Goal: Task Accomplishment & Management: Complete application form

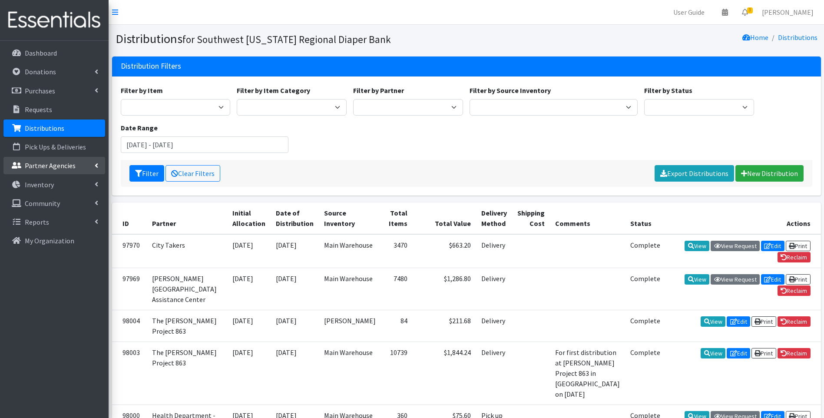
click at [57, 167] on p "Partner Agencies" at bounding box center [50, 165] width 51 height 9
click at [47, 184] on link "All Partners" at bounding box center [54, 184] width 102 height 17
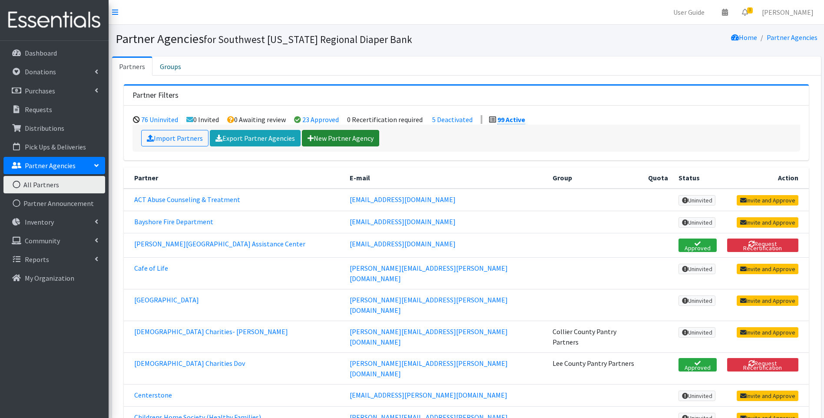
click at [324, 136] on link "New Partner Agency" at bounding box center [340, 138] width 77 height 17
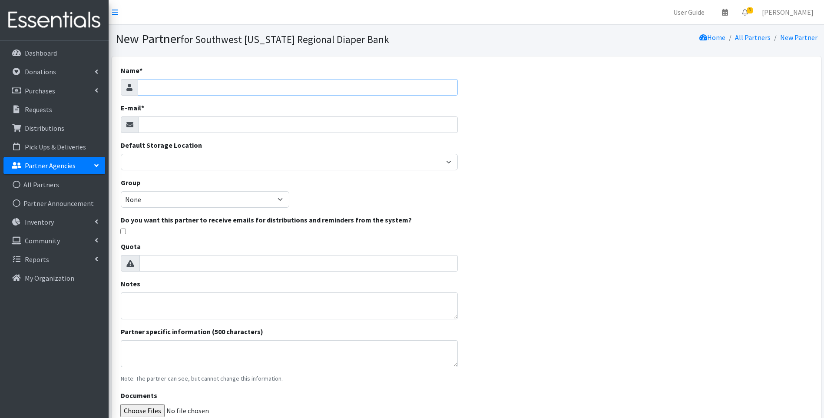
click at [182, 84] on input "Name *" at bounding box center [298, 87] width 320 height 17
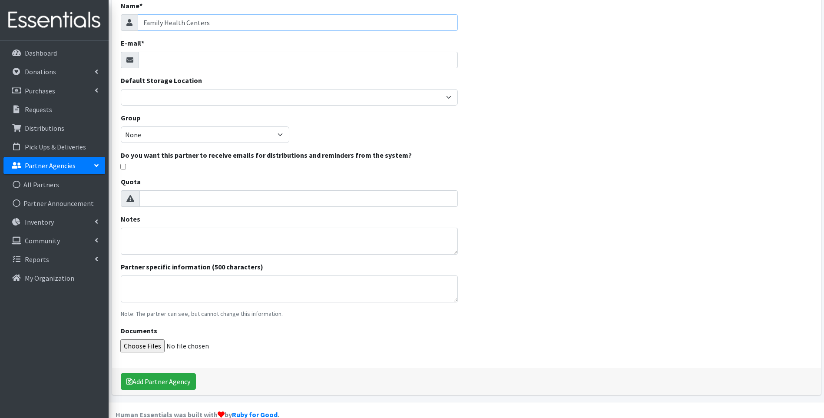
scroll to position [81, 0]
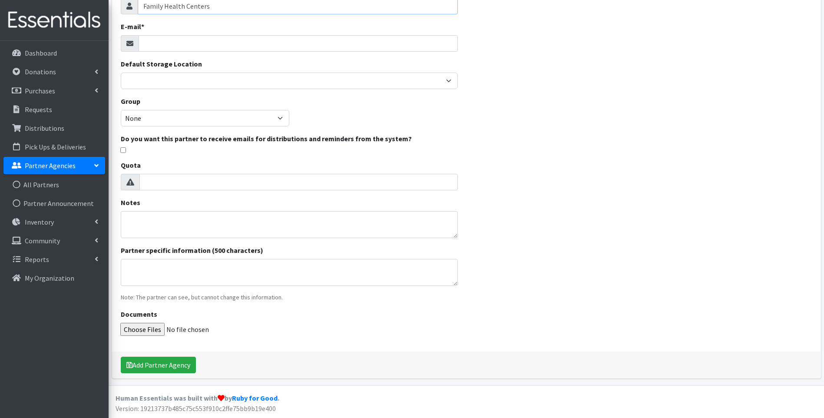
type input "Family Health Centers"
click at [212, 43] on input "E-mail *" at bounding box center [298, 43] width 319 height 17
type input "[EMAIL_ADDRESS][DOMAIN_NAME]"
click at [228, 122] on select "None NFP's Lee County Pantry Partners Hendry County Pantry Partners Collier Cou…" at bounding box center [205, 118] width 169 height 17
select select "153"
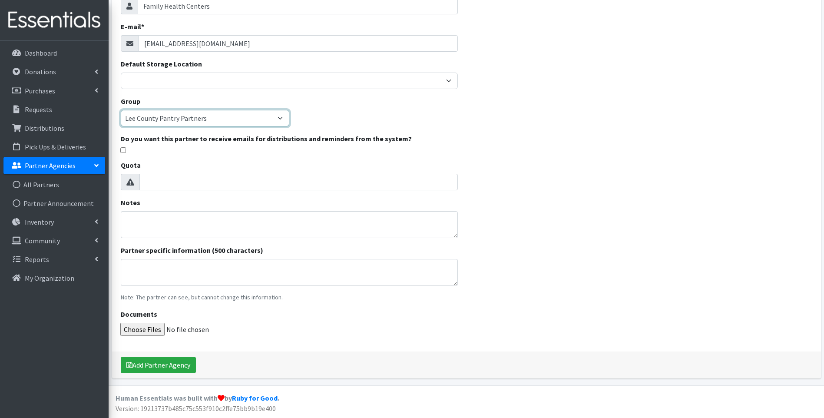
click at [121, 110] on select "None NFP's Lee County Pantry Partners Hendry County Pantry Partners Collier Cou…" at bounding box center [205, 118] width 169 height 17
click at [603, 231] on div "Name * Family Health Centers E-mail * slake@fhcswf.org Default Storage Location…" at bounding box center [466, 176] width 709 height 403
click at [185, 370] on button "Add Partner Agency" at bounding box center [158, 365] width 75 height 17
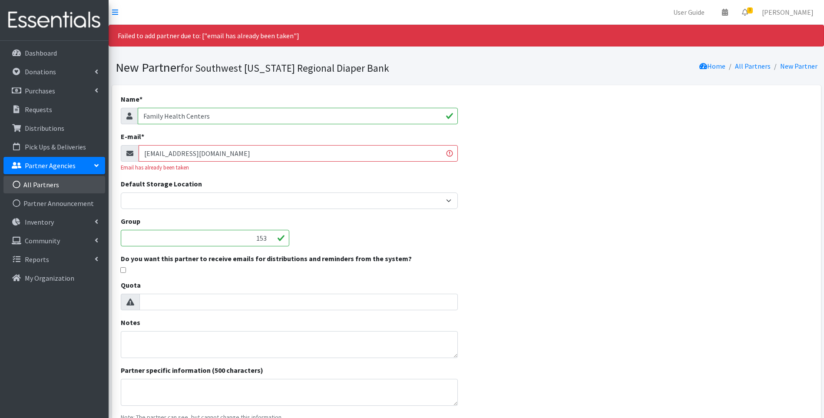
click at [46, 184] on link "All Partners" at bounding box center [54, 184] width 102 height 17
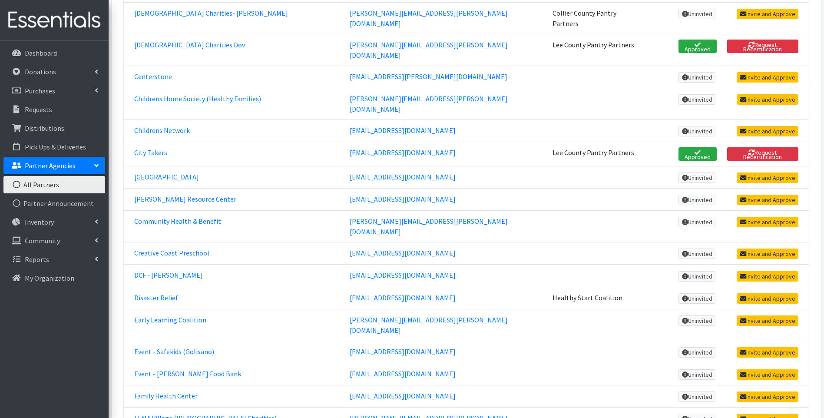
scroll to position [348, 0]
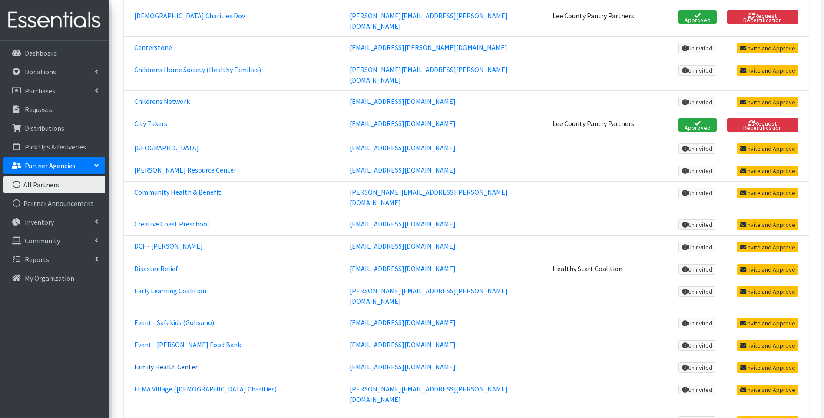
click at [178, 362] on link "Family Health Center" at bounding box center [165, 366] width 63 height 9
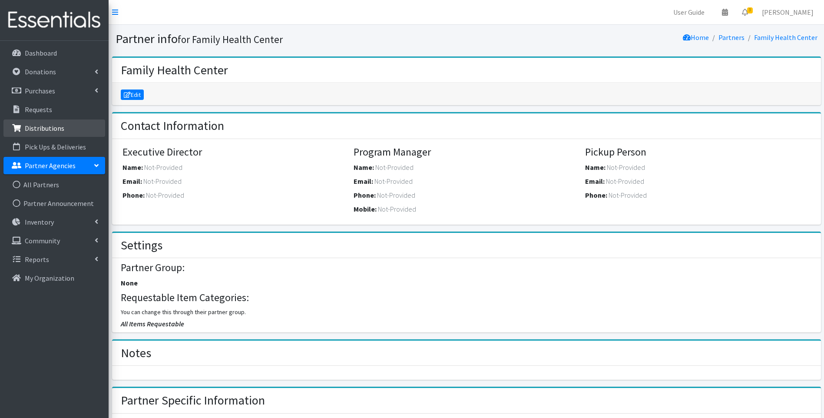
click at [52, 126] on p "Distributions" at bounding box center [45, 128] width 40 height 9
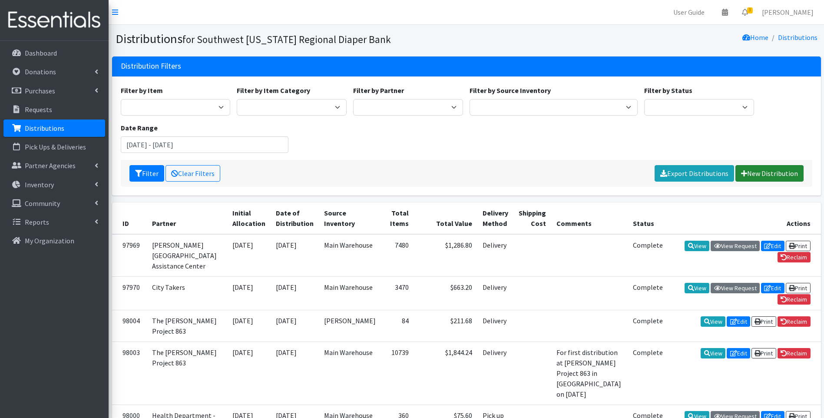
click at [774, 172] on link "New Distribution" at bounding box center [769, 173] width 68 height 17
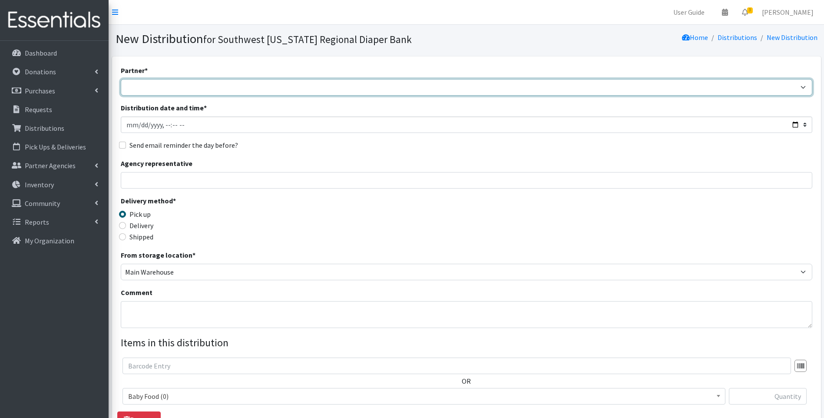
click at [175, 92] on select "ACT Abuse Counseling & Treatment Bayshore Fire Department Bonita Springs Assist…" at bounding box center [467, 87] width 692 height 17
select select "3719"
click at [121, 79] on select "ACT Abuse Counseling & Treatment Bayshore Fire Department Bonita Springs Assist…" at bounding box center [467, 87] width 692 height 17
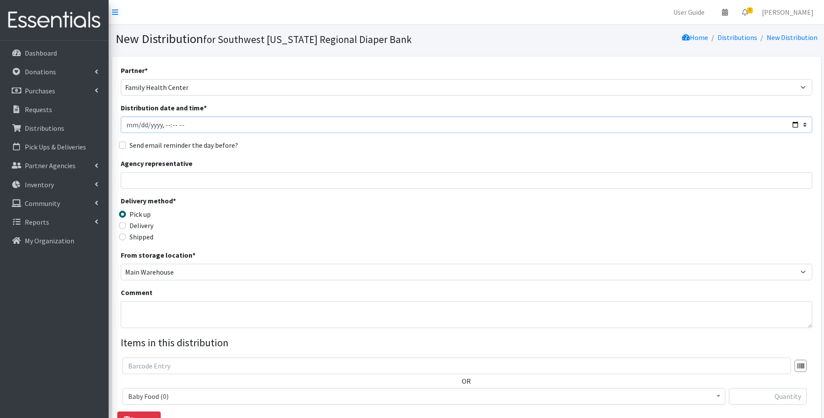
click at [794, 125] on input "Distribution date and time *" at bounding box center [467, 124] width 692 height 17
type input "2025-10-14T23:59"
click at [401, 214] on div "Delivery method * Pick up Delivery Shipped Shipping cost" at bounding box center [467, 222] width 692 height 54
click at [136, 224] on label "Delivery" at bounding box center [141, 225] width 24 height 10
click at [126, 224] on input "Delivery" at bounding box center [122, 225] width 7 height 7
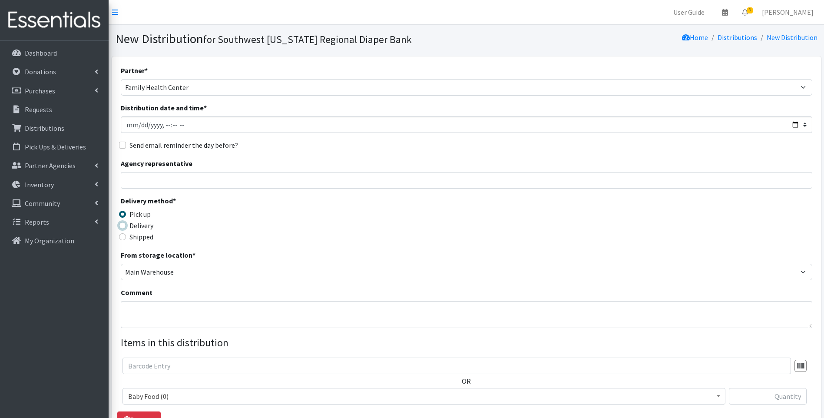
radio input "true"
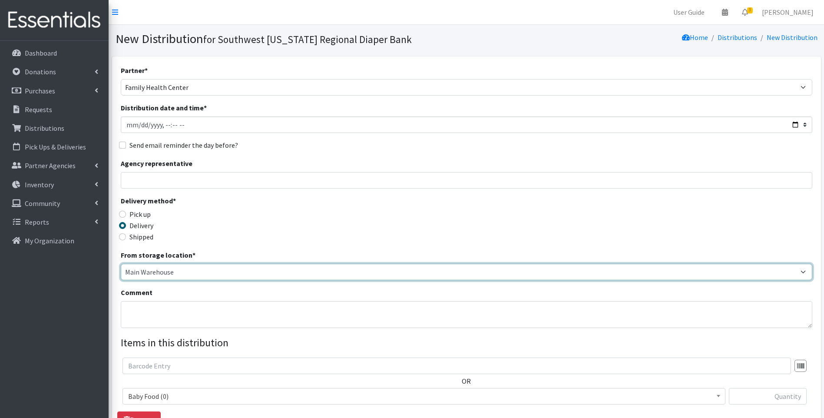
click at [163, 272] on select "Main Warehouse Office Winkler" at bounding box center [467, 272] width 692 height 17
select select "335"
click at [121, 264] on select "Main Warehouse Office Winkler" at bounding box center [467, 272] width 692 height 17
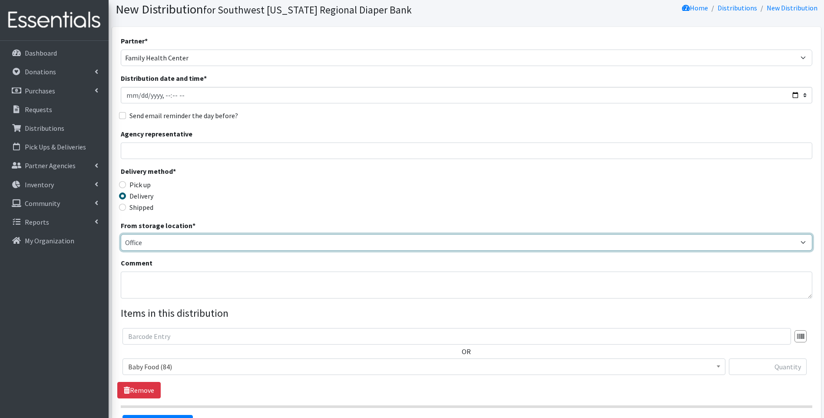
scroll to position [132, 0]
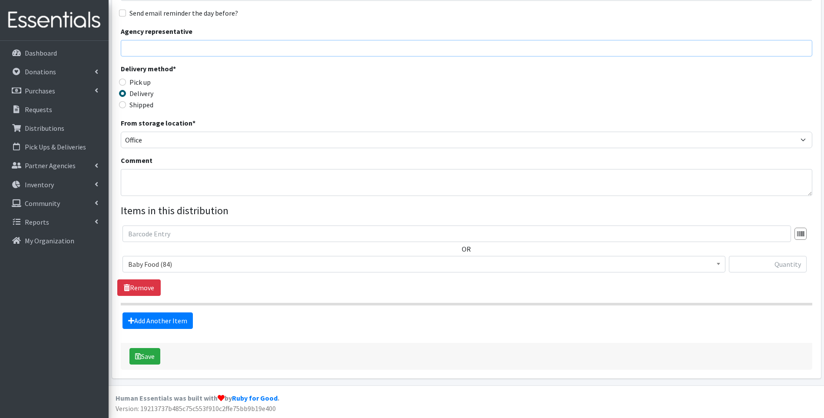
click at [185, 44] on input "Agency representative" at bounding box center [467, 48] width 692 height 17
type input "Heather"
click at [316, 112] on div "Delivery method * Pick up Delivery Shipped Shipping cost" at bounding box center [467, 90] width 692 height 54
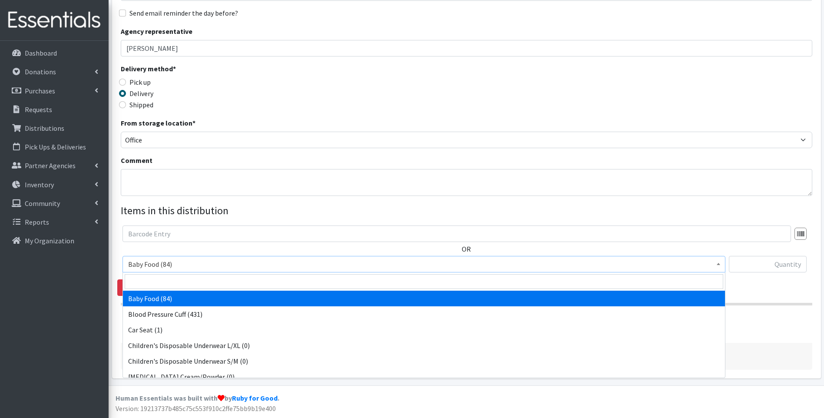
click at [170, 263] on span "Baby Food (84)" at bounding box center [424, 264] width 592 height 12
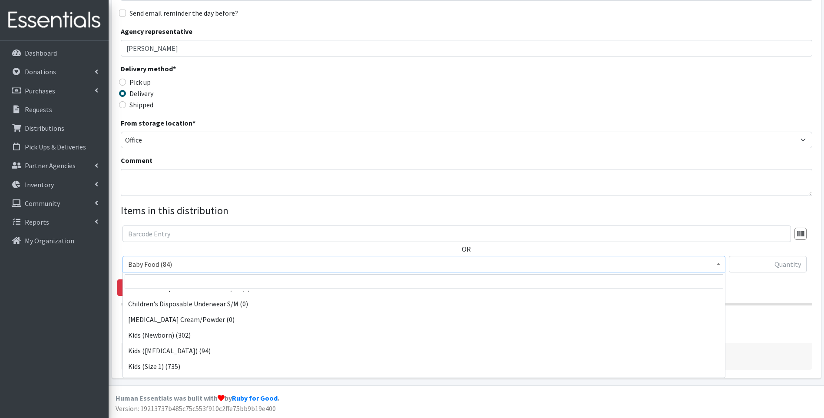
scroll to position [58, 0]
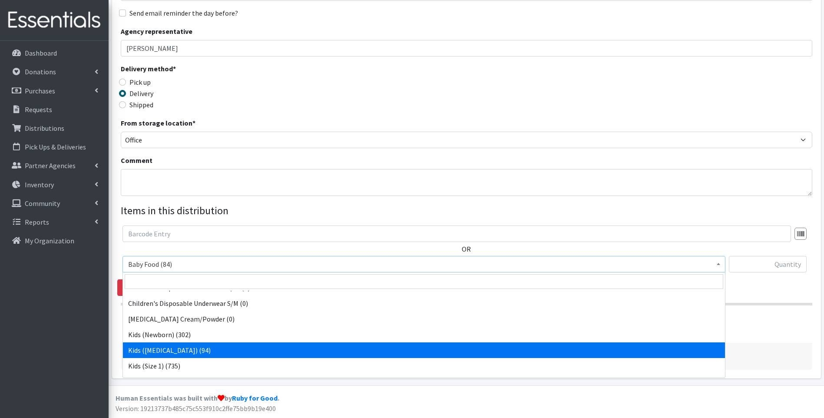
select select "10054"
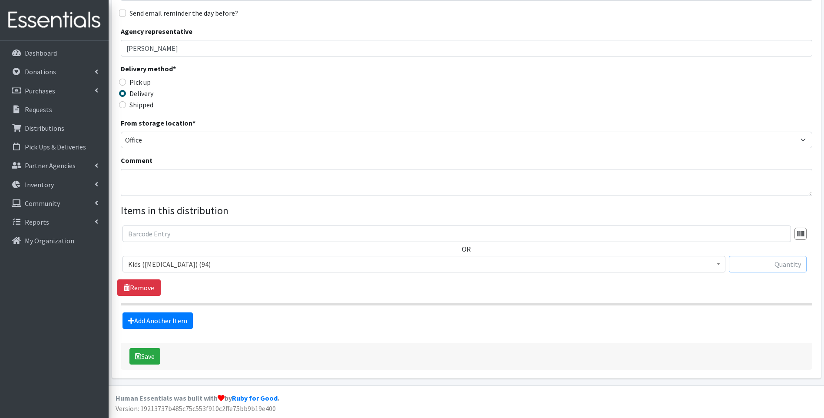
click at [767, 265] on input "text" at bounding box center [768, 264] width 78 height 17
type input "27"
drag, startPoint x: 607, startPoint y: 89, endPoint x: 604, endPoint y: 93, distance: 5.1
click at [607, 89] on div "Delivery method * Pick up Delivery Shipped Shipping cost" at bounding box center [467, 90] width 692 height 54
click at [164, 322] on link "Add Another Item" at bounding box center [157, 320] width 70 height 17
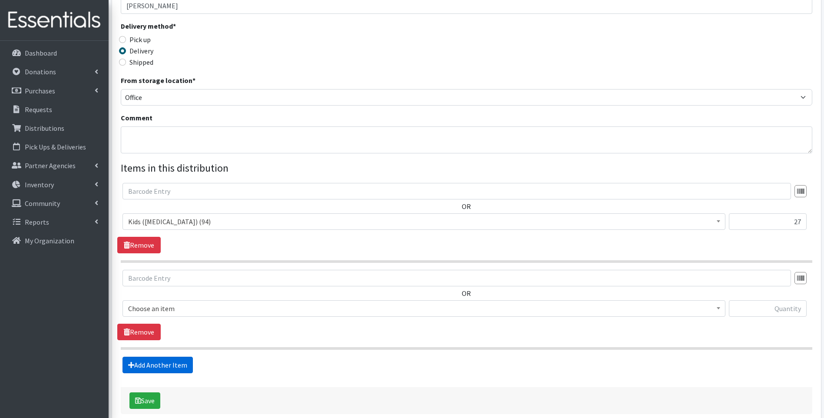
scroll to position [219, 0]
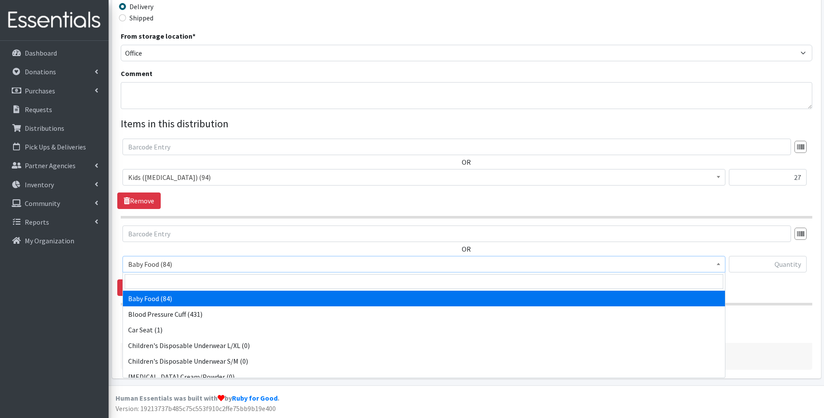
click at [201, 268] on span "Baby Food (84)" at bounding box center [424, 264] width 592 height 12
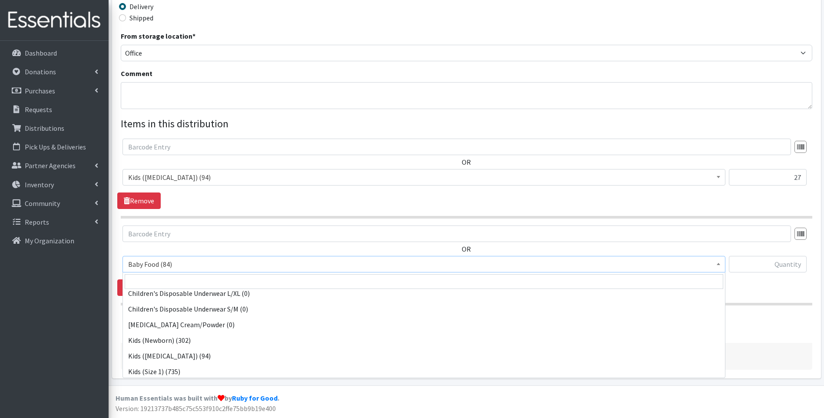
scroll to position [58, 0]
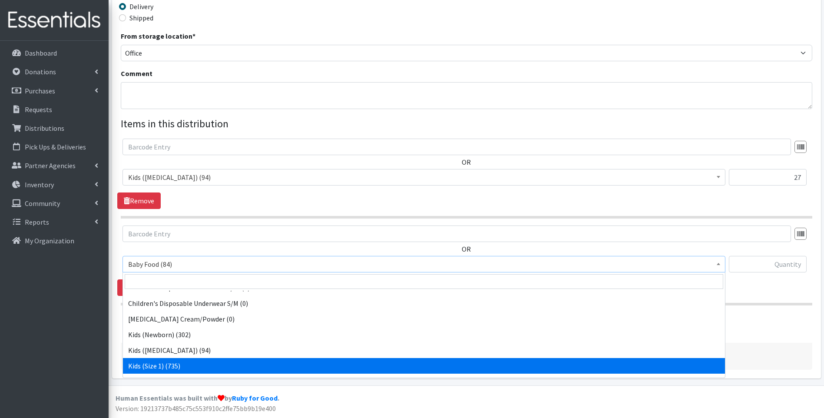
select select "10069"
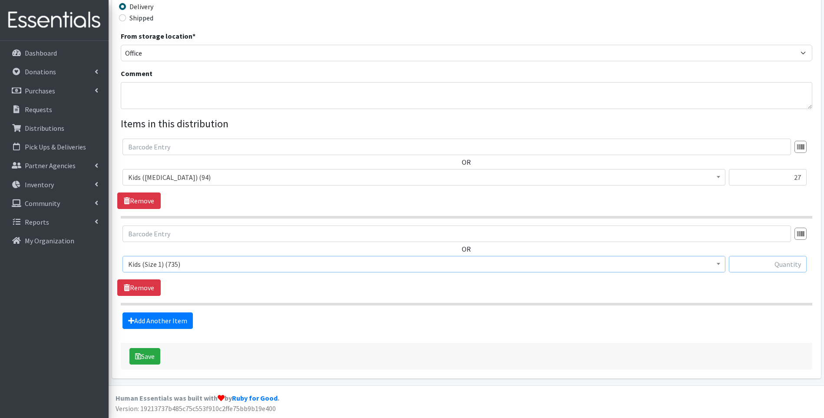
click at [756, 264] on input "text" at bounding box center [768, 264] width 78 height 17
type input "48"
click at [151, 324] on link "Add Another Item" at bounding box center [157, 320] width 70 height 17
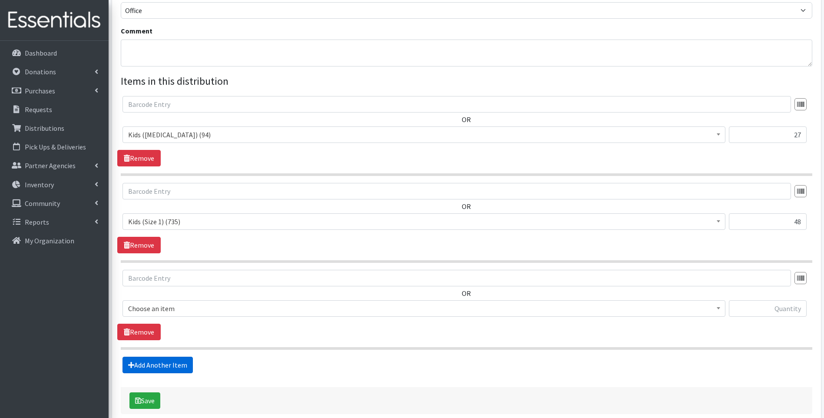
scroll to position [306, 0]
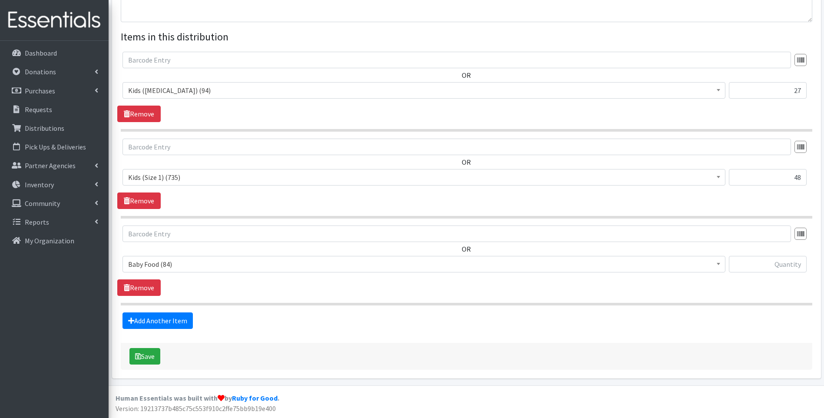
click at [265, 265] on span "Baby Food (84)" at bounding box center [424, 264] width 592 height 12
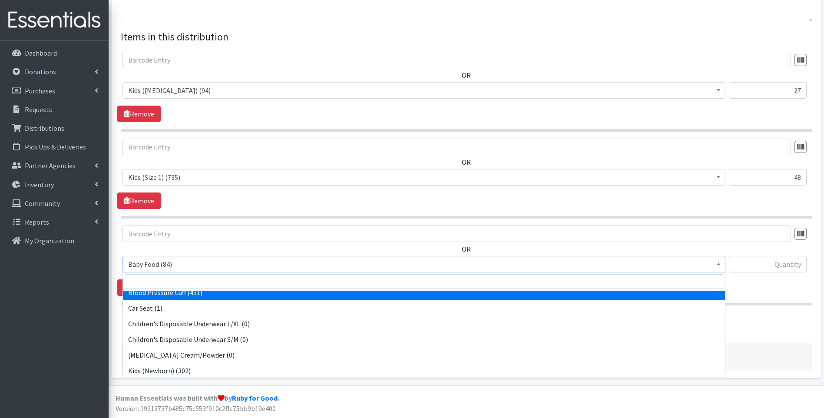
scroll to position [87, 0]
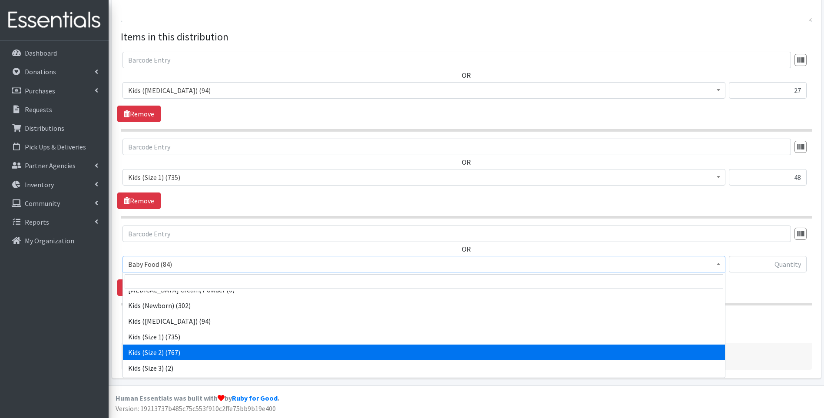
select select "10068"
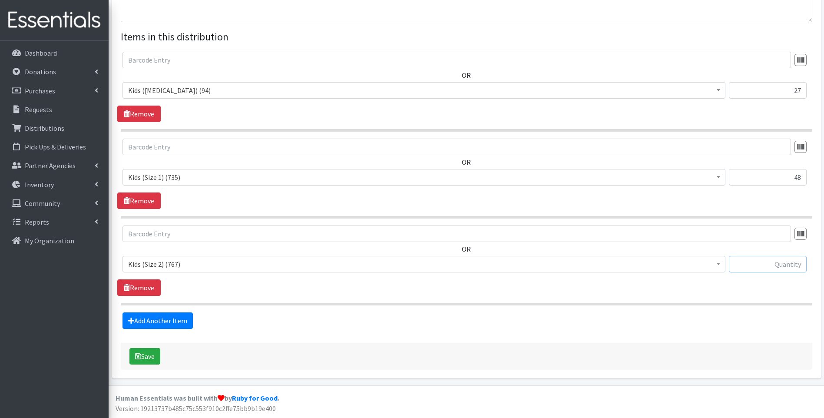
click at [753, 264] on input "text" at bounding box center [768, 264] width 78 height 17
type input "25"
click at [178, 318] on link "Add Another Item" at bounding box center [157, 320] width 70 height 17
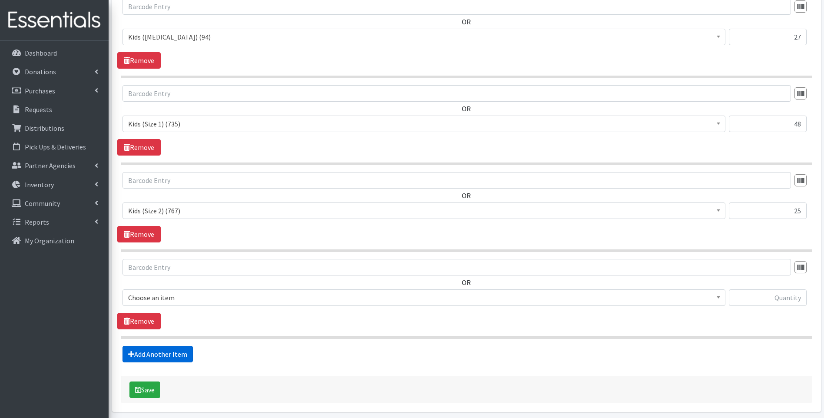
scroll to position [393, 0]
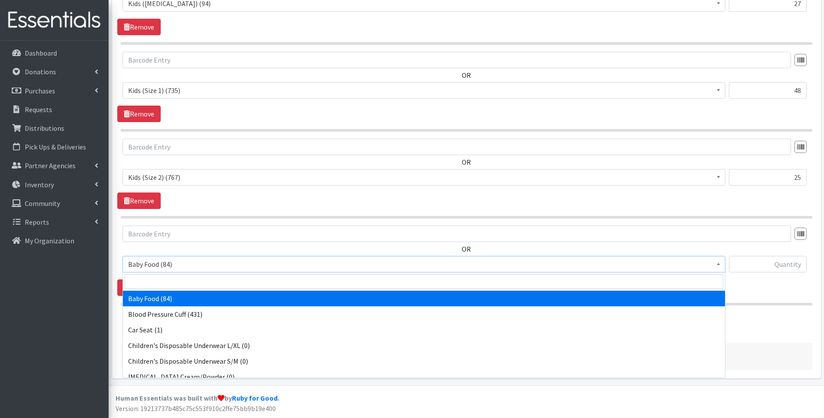
drag, startPoint x: 206, startPoint y: 263, endPoint x: 203, endPoint y: 268, distance: 6.4
click at [204, 265] on span "Baby Food (84)" at bounding box center [424, 264] width 592 height 12
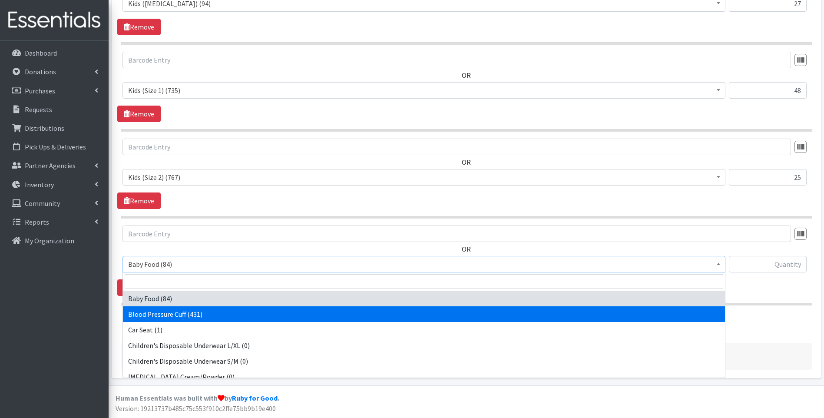
scroll to position [116, 0]
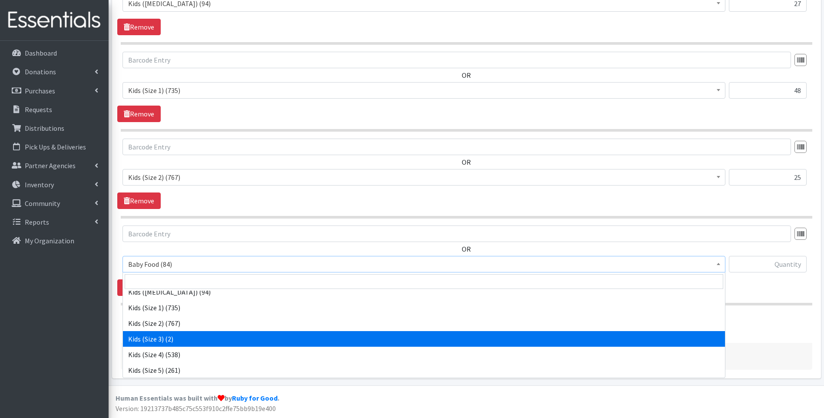
select select "10061"
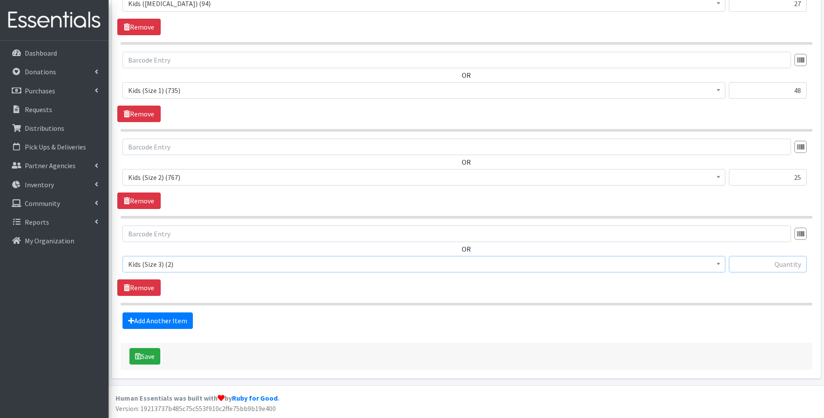
click at [771, 257] on input "text" at bounding box center [768, 264] width 78 height 17
type input "74"
click at [140, 320] on link "Add Another Item" at bounding box center [157, 320] width 70 height 17
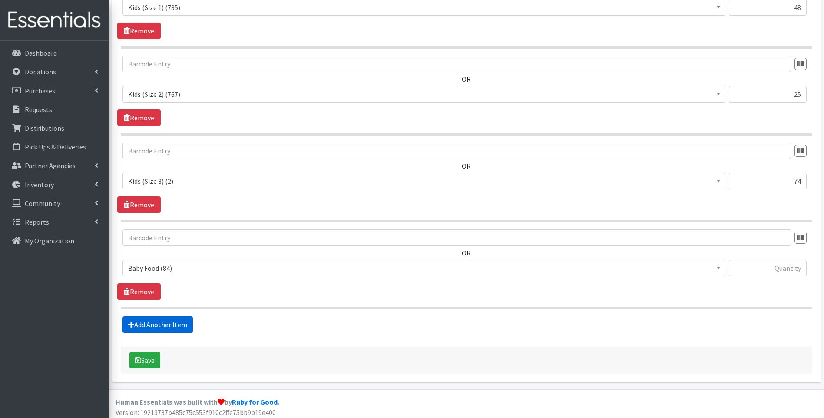
scroll to position [480, 0]
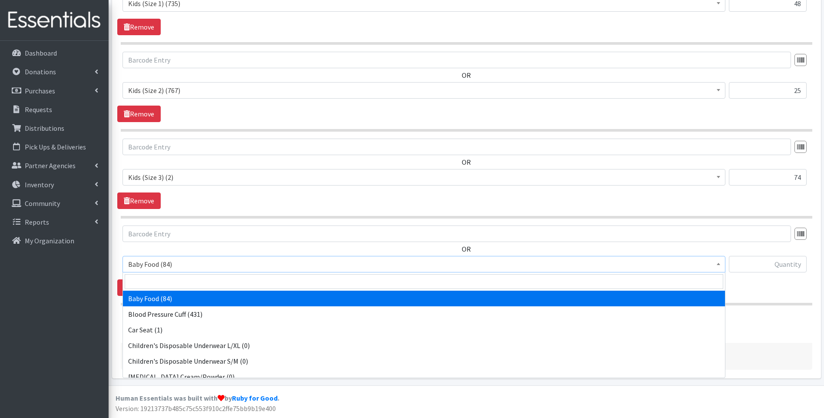
click at [197, 262] on span "Baby Food (84)" at bounding box center [424, 264] width 592 height 12
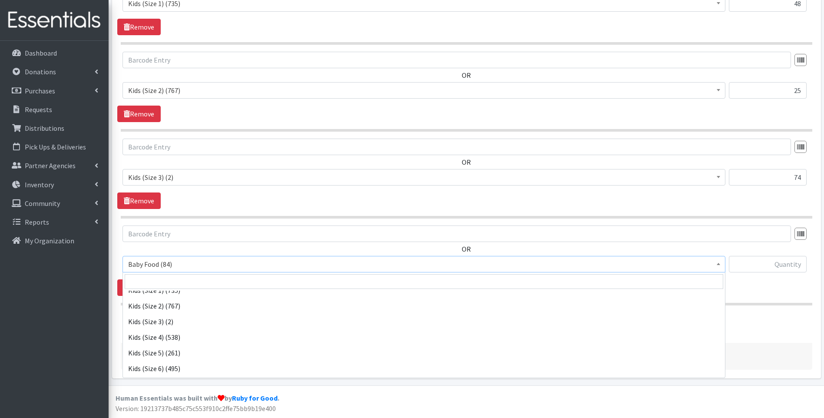
scroll to position [145, 0]
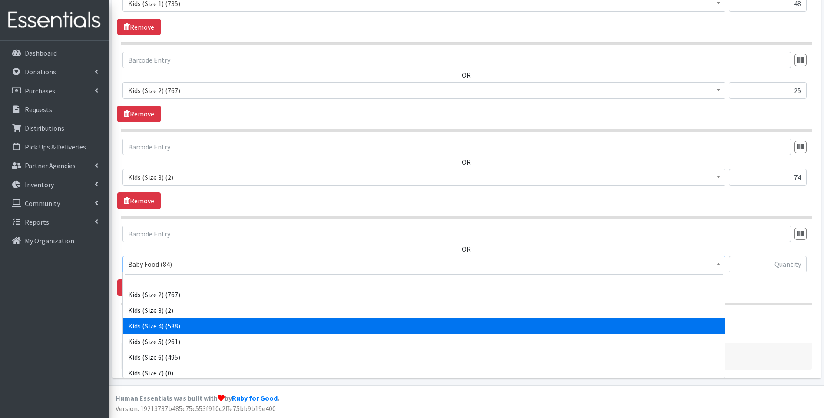
select select "10078"
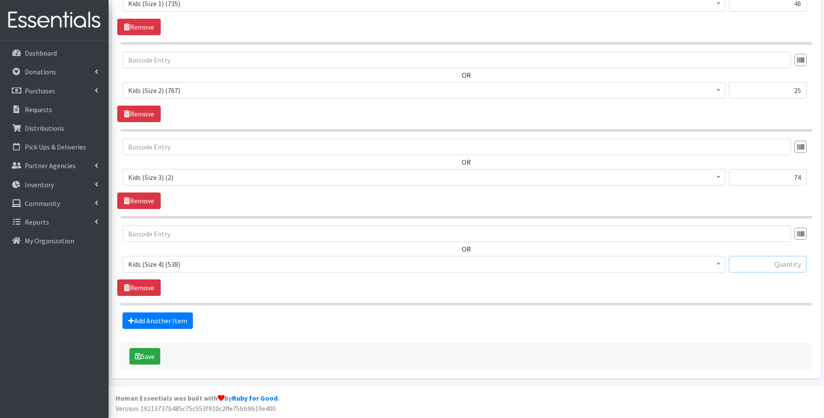
click at [771, 260] on input "text" at bounding box center [768, 264] width 78 height 17
type input "32"
click at [156, 322] on link "Add Another Item" at bounding box center [157, 320] width 70 height 17
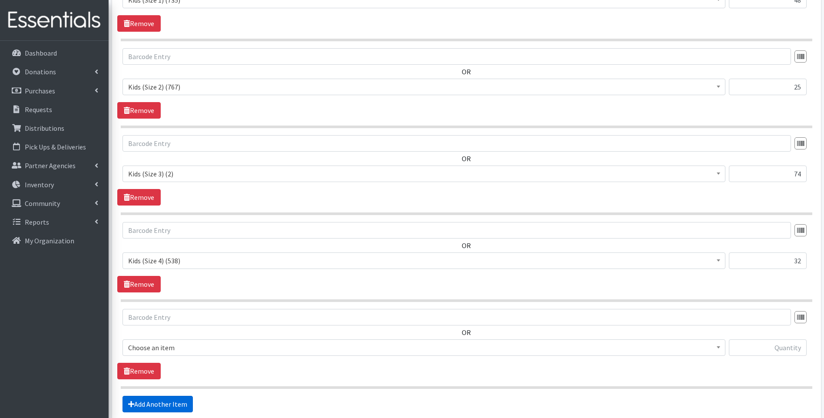
scroll to position [566, 0]
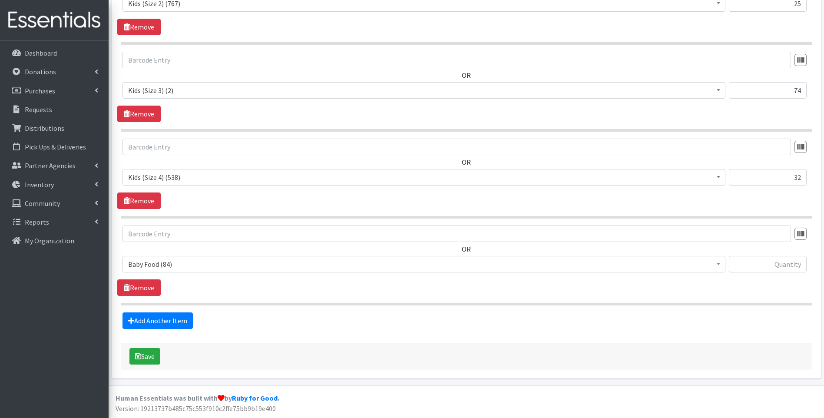
click at [195, 266] on span "Baby Food (84)" at bounding box center [424, 264] width 592 height 12
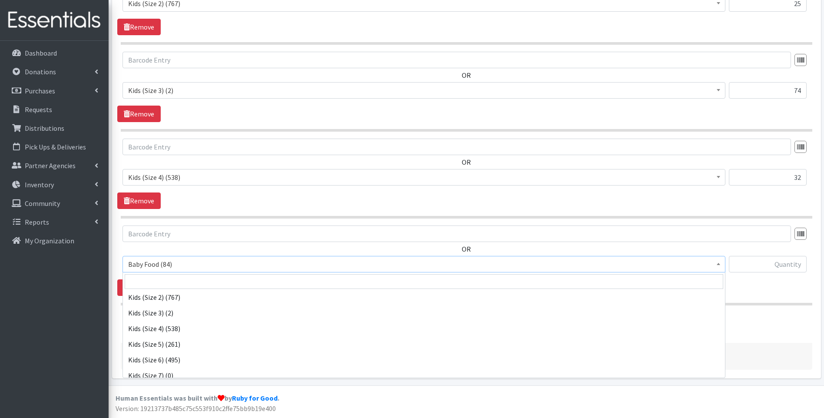
scroll to position [145, 0]
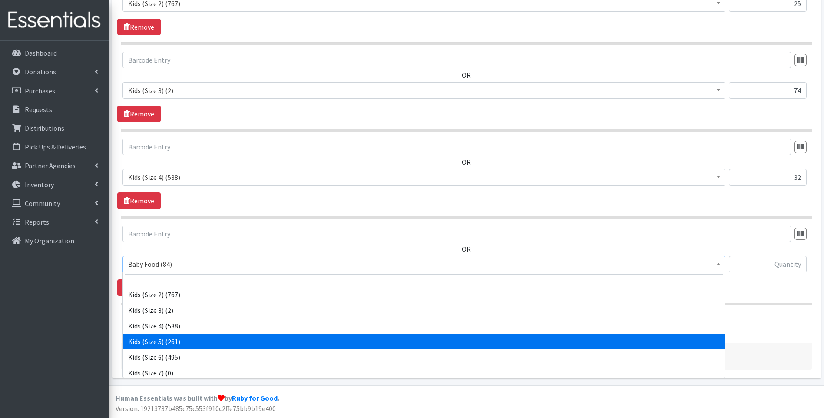
select select "10042"
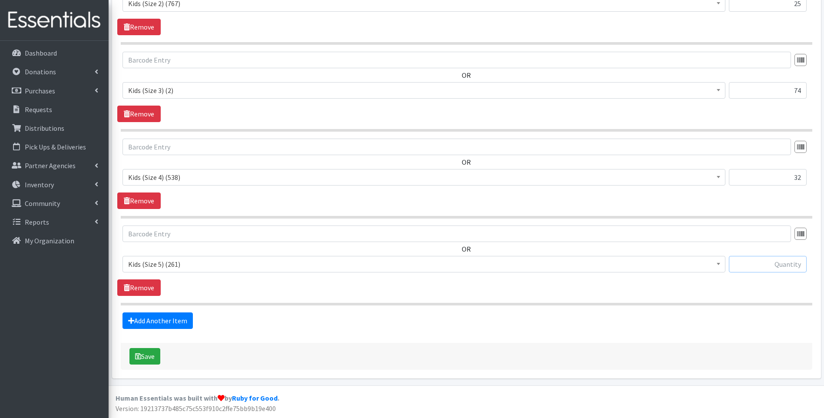
click at [780, 272] on div at bounding box center [768, 267] width 78 height 23
type input "27"
click at [153, 321] on link "Add Another Item" at bounding box center [157, 320] width 70 height 17
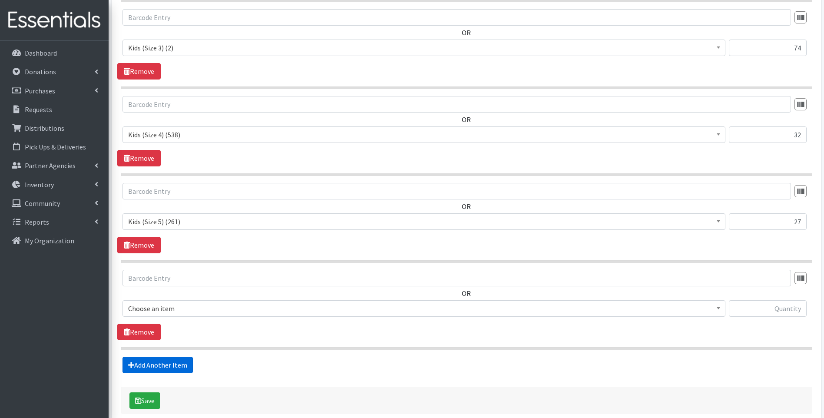
scroll to position [653, 0]
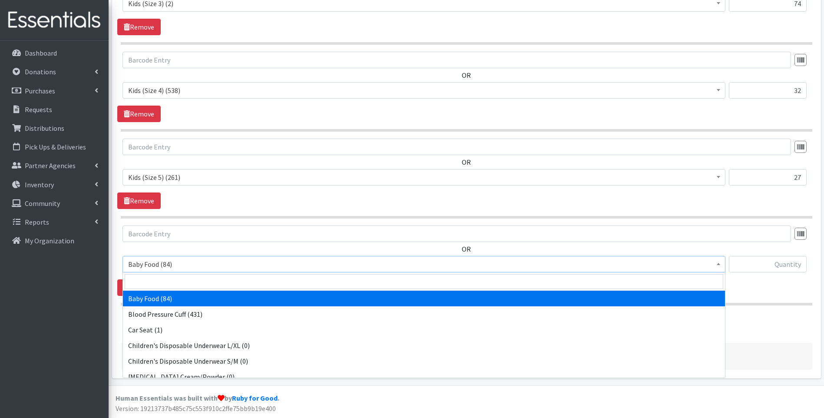
click at [221, 266] on span "Baby Food (84)" at bounding box center [424, 264] width 592 height 12
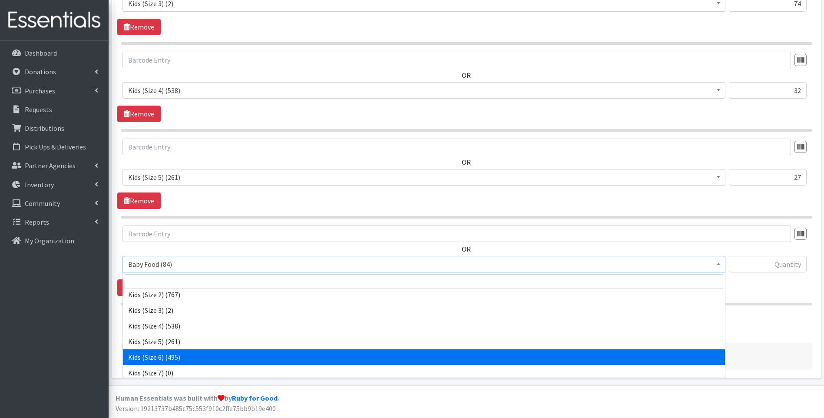
select select "10062"
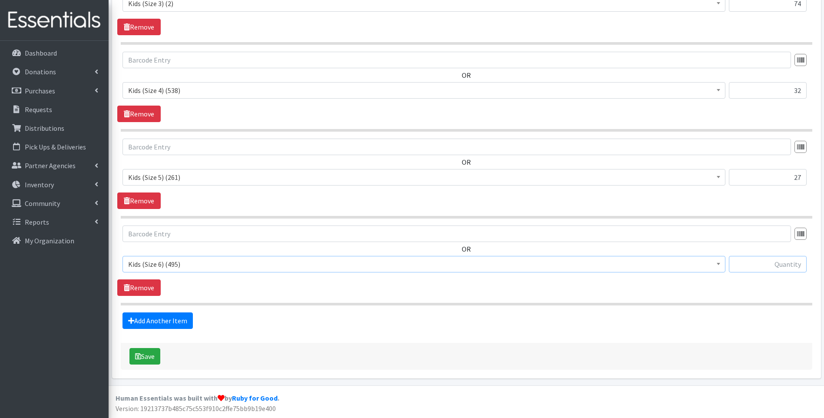
click at [763, 265] on input "text" at bounding box center [768, 264] width 78 height 17
type input "50"
click at [139, 324] on link "Add Another Item" at bounding box center [157, 320] width 70 height 17
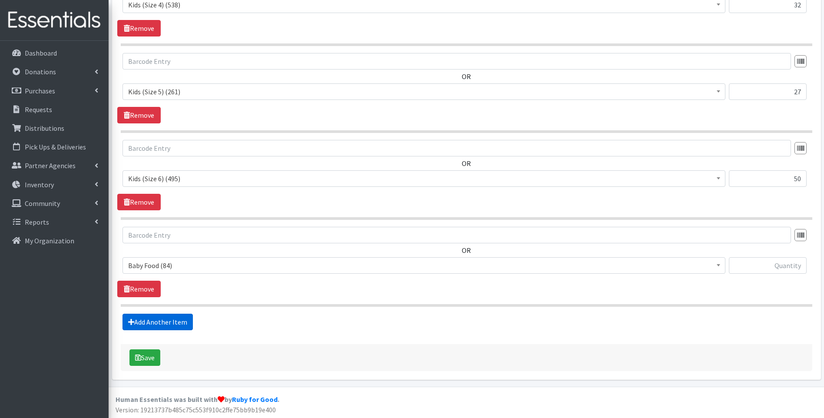
scroll to position [740, 0]
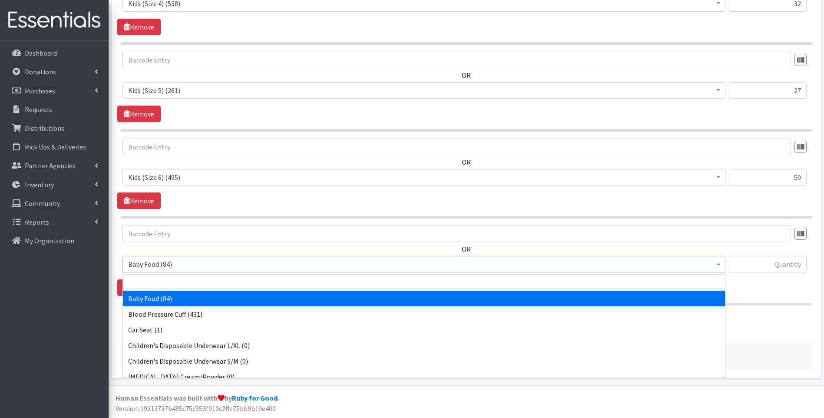
click at [179, 267] on span "Baby Food (84)" at bounding box center [424, 264] width 592 height 12
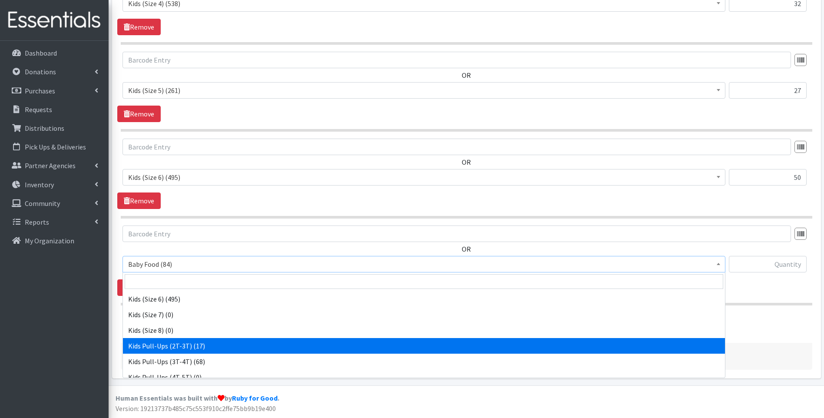
scroll to position [232, 0]
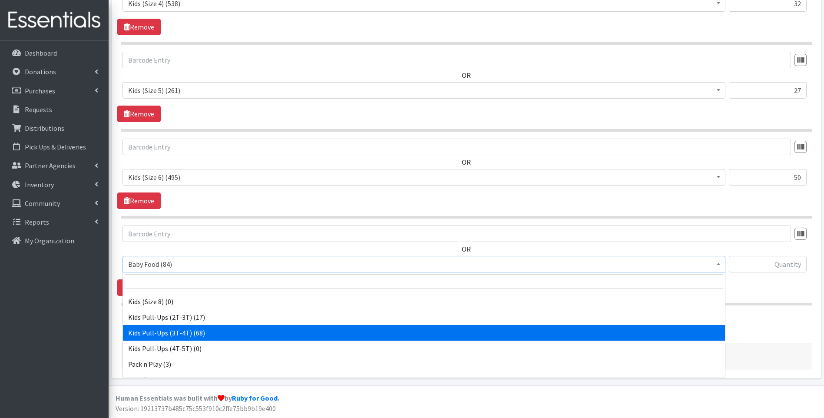
select select "10063"
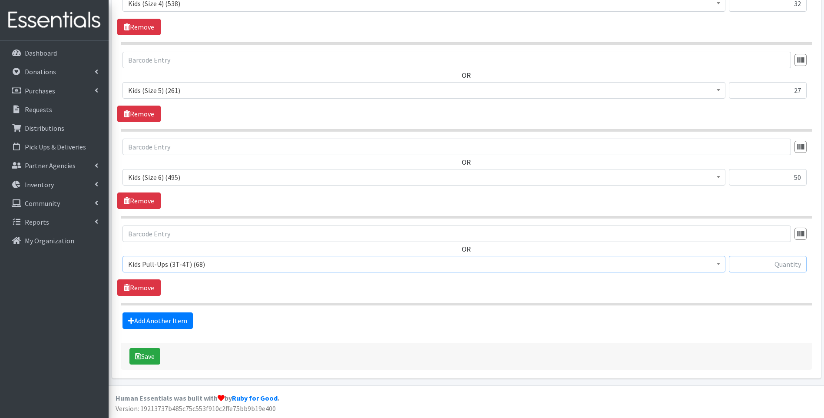
click at [777, 260] on input "text" at bounding box center [768, 264] width 78 height 17
type input "28"
click at [355, 328] on div "Add Another Item" at bounding box center [466, 320] width 698 height 17
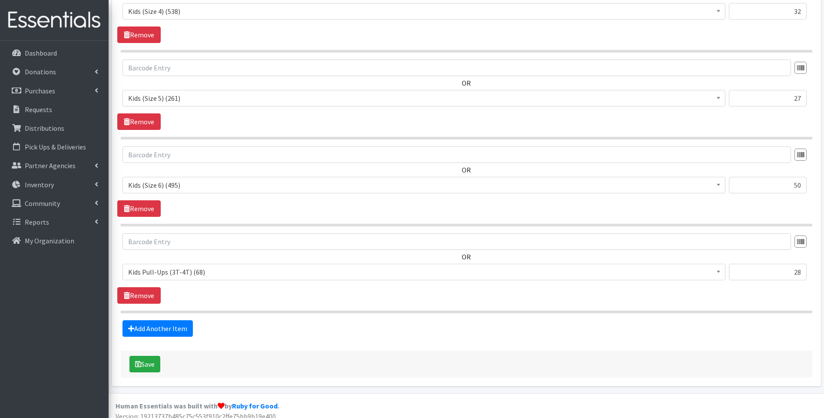
scroll to position [740, 0]
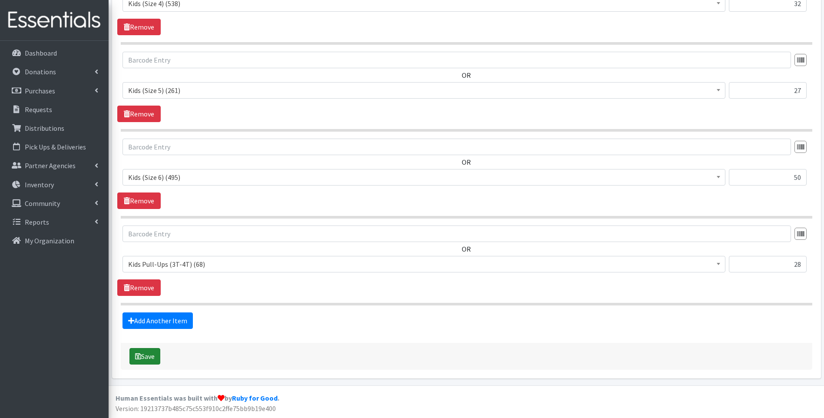
click at [142, 357] on button "Save" at bounding box center [144, 356] width 31 height 17
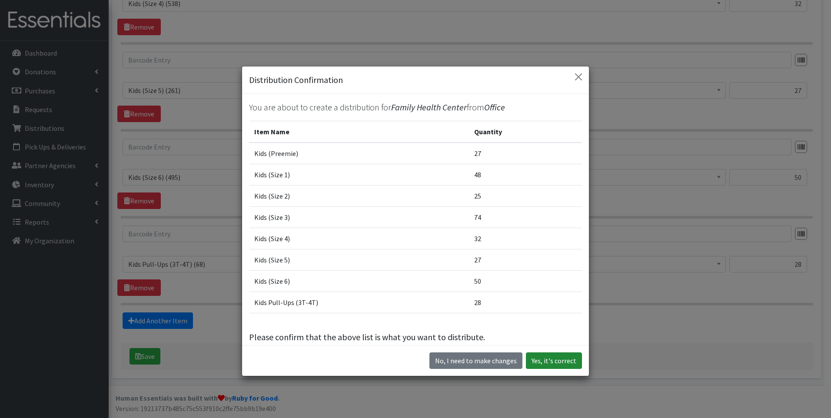
click at [550, 362] on button "Yes, it's correct" at bounding box center [554, 360] width 56 height 17
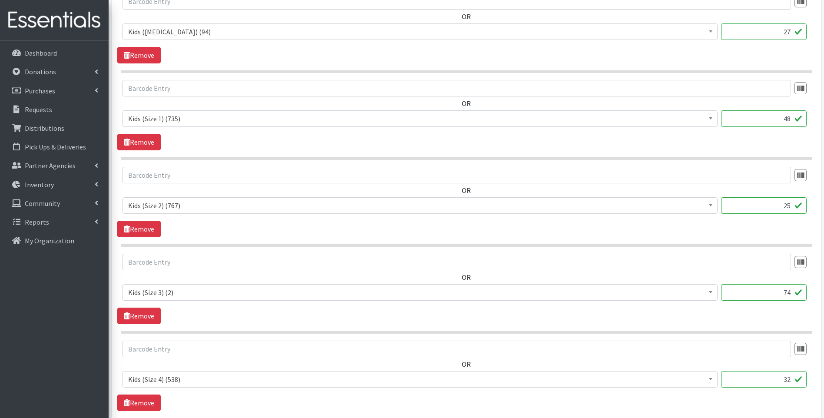
scroll to position [434, 0]
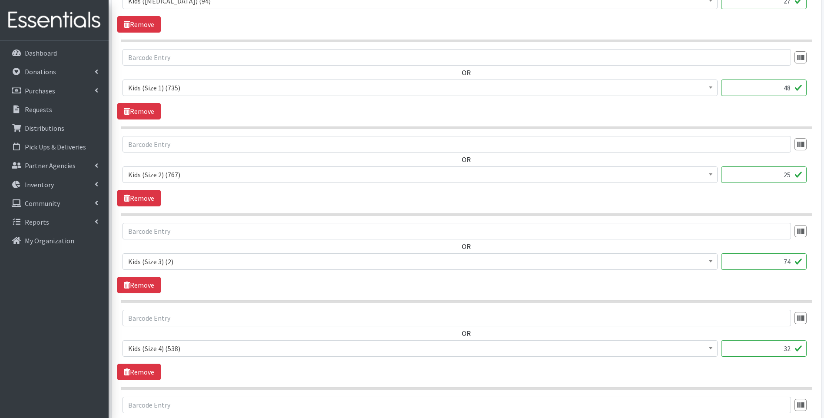
drag, startPoint x: 774, startPoint y: 262, endPoint x: 822, endPoint y: 255, distance: 48.8
click at [822, 255] on div "Partner * ACT Abuse Counseling & Treatment Bayshore Fire Department Bonita Spri…" at bounding box center [466, 195] width 715 height 1069
type input "2"
click at [562, 285] on div "OR Baby Food (84) Blood Pressure Cuff (431) Car Seat (1) Children's Disposable …" at bounding box center [466, 258] width 698 height 70
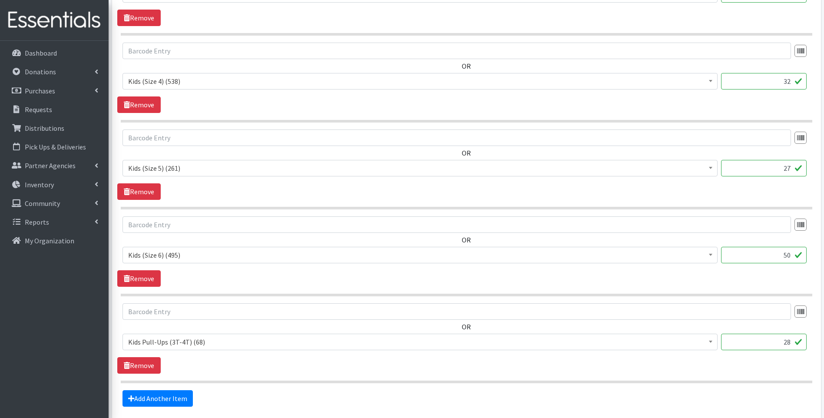
scroll to position [779, 0]
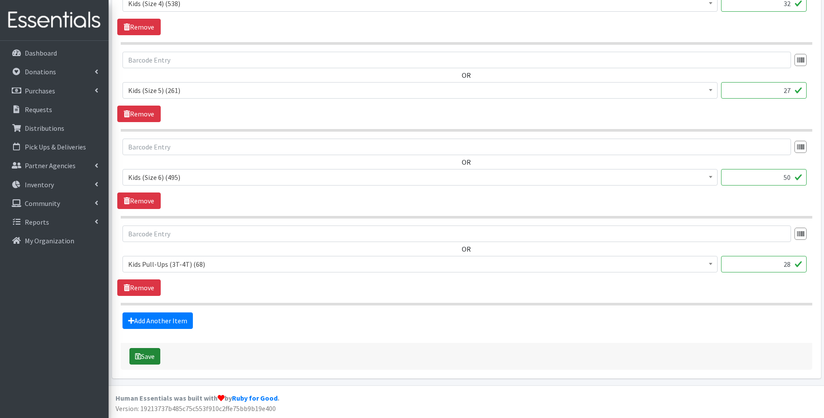
click at [155, 362] on button "Save" at bounding box center [144, 356] width 31 height 17
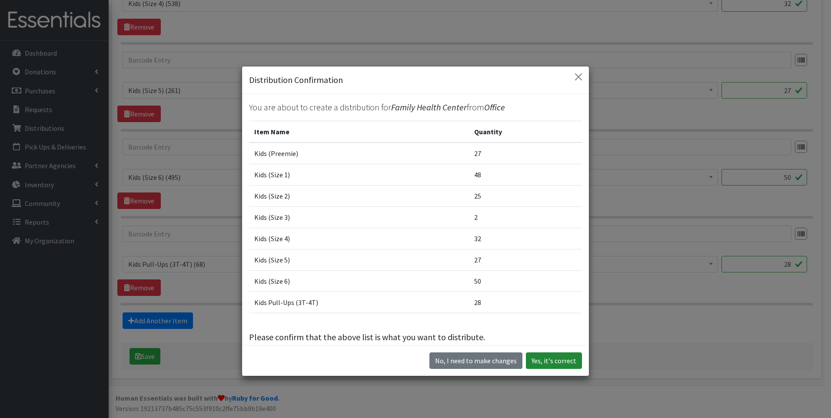
click at [535, 364] on button "Yes, it's correct" at bounding box center [554, 360] width 56 height 17
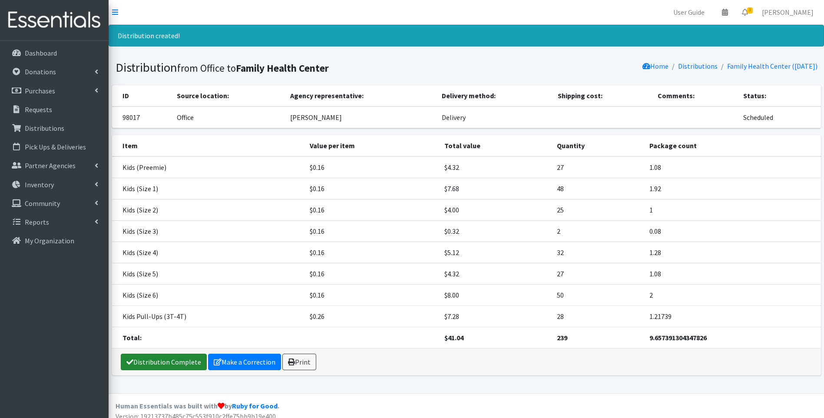
click at [136, 361] on link "Distribution Complete" at bounding box center [164, 362] width 86 height 17
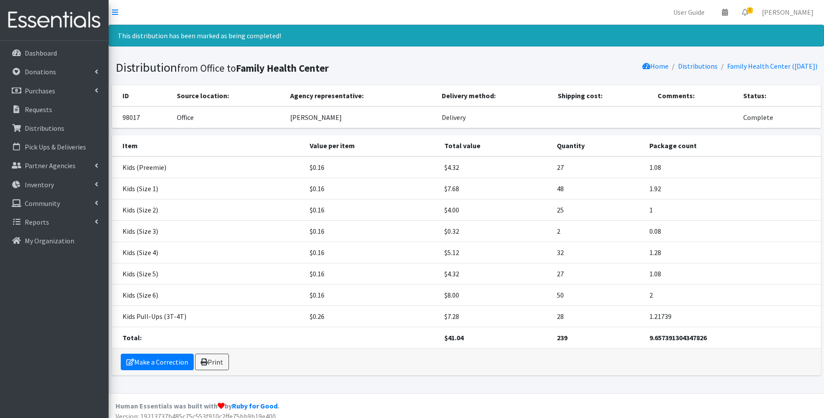
click at [50, 17] on img at bounding box center [54, 20] width 102 height 29
